Goal: Find specific page/section: Find specific page/section

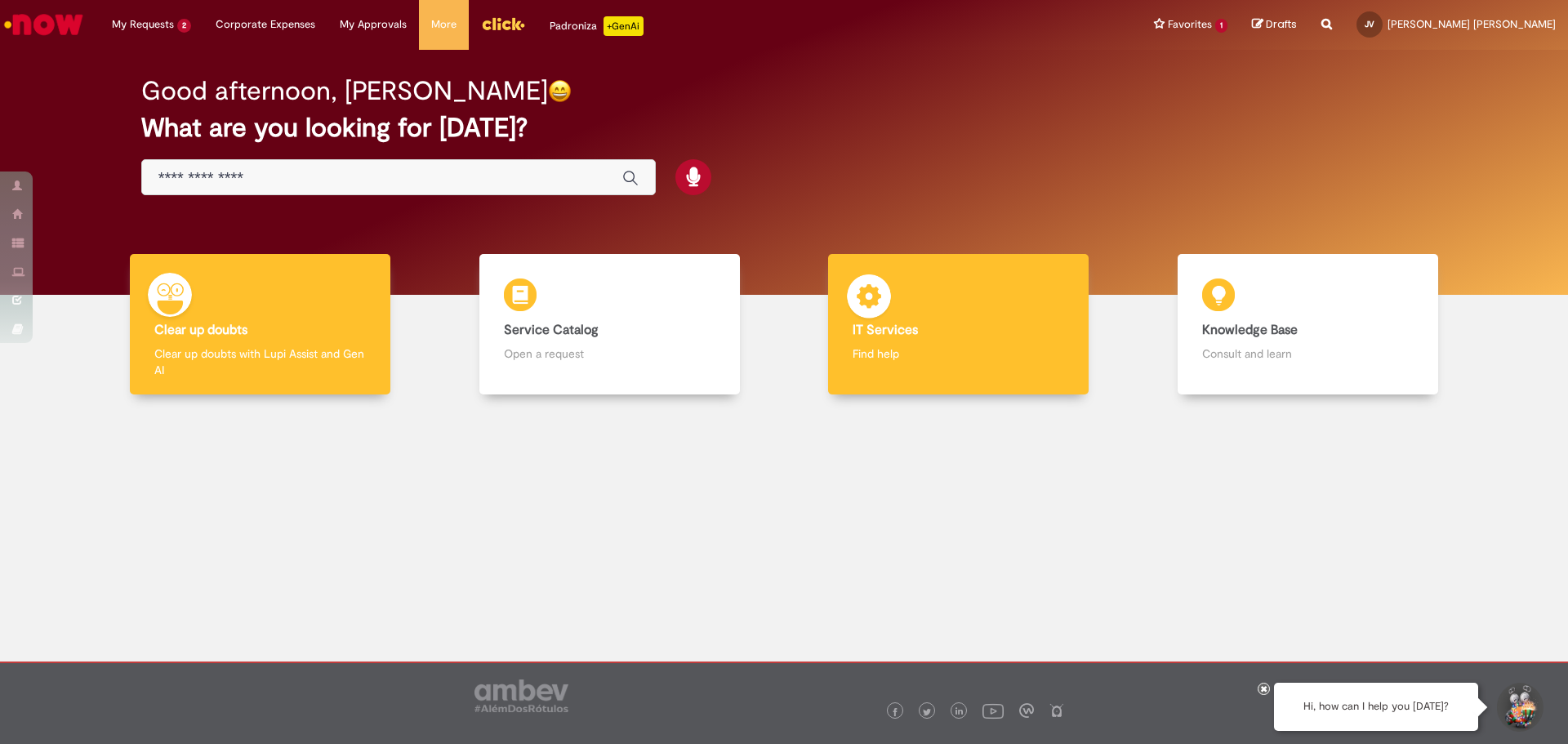
click at [917, 340] on div "IT Services IT Services Find help" at bounding box center [958, 324] width 260 height 141
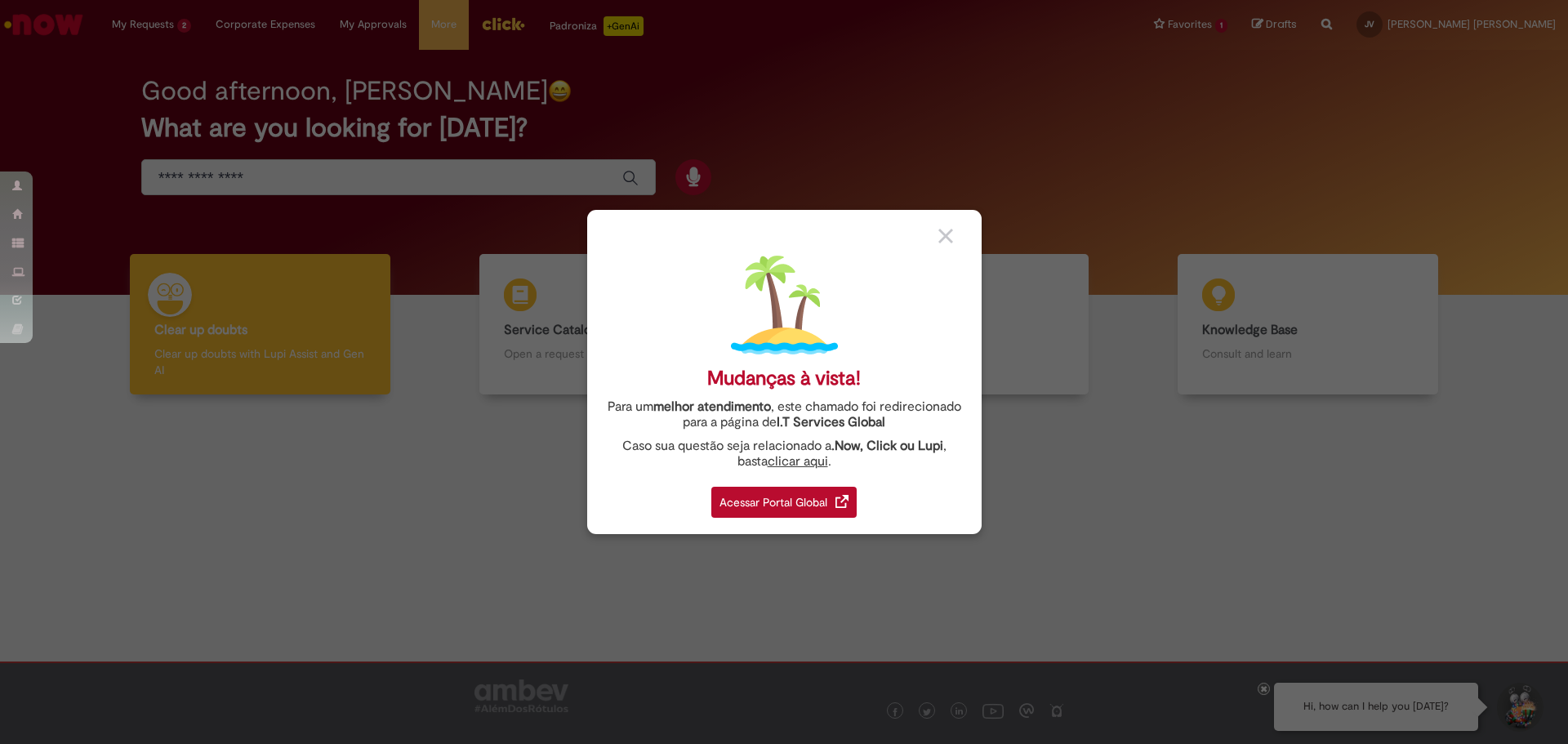
click at [776, 508] on div "Acessar Portal Global" at bounding box center [784, 502] width 145 height 31
